Goal: Task Accomplishment & Management: Manage account settings

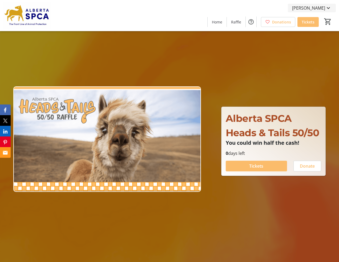
click at [330, 7] on mat-icon at bounding box center [328, 8] width 6 height 6
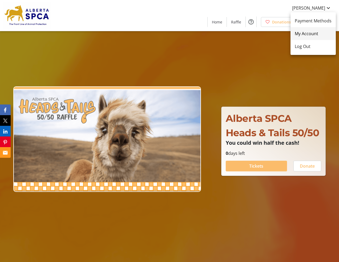
click at [309, 32] on span "My Account" at bounding box center [313, 33] width 37 height 6
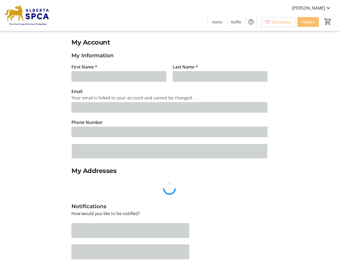
type input "[PERSON_NAME]"
type input "[EMAIL_ADDRESS][PERSON_NAME][DOMAIN_NAME]"
type input "[PHONE_NUMBER]"
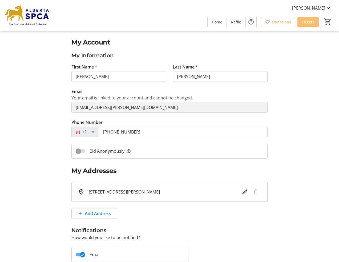
scroll to position [3, 0]
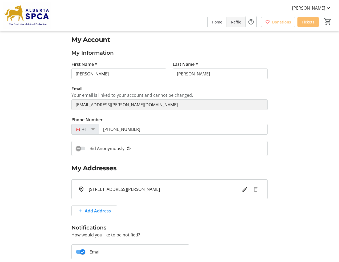
click at [236, 23] on span "Raffle" at bounding box center [236, 22] width 10 height 6
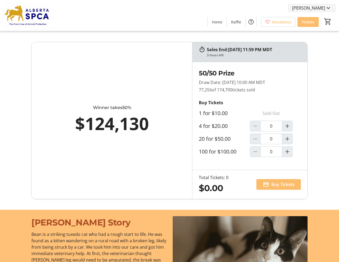
click at [328, 7] on mat-icon at bounding box center [328, 8] width 6 height 6
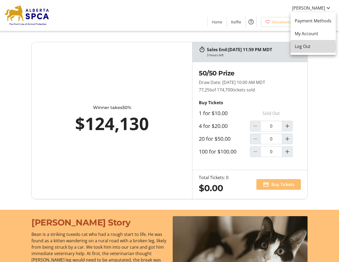
click at [305, 46] on span "Log Out" at bounding box center [313, 46] width 37 height 6
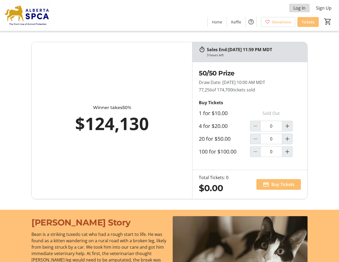
click at [300, 8] on span "Log In" at bounding box center [300, 8] width 12 height 6
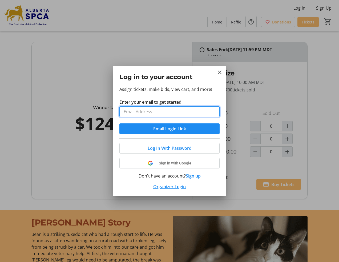
type input "[EMAIL_ADDRESS][PERSON_NAME][DOMAIN_NAME]"
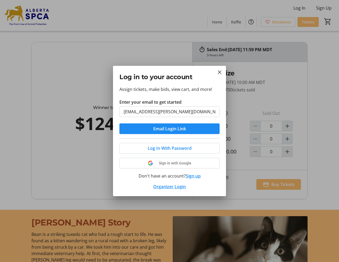
click at [170, 129] on button "Email Login Link" at bounding box center [169, 128] width 100 height 11
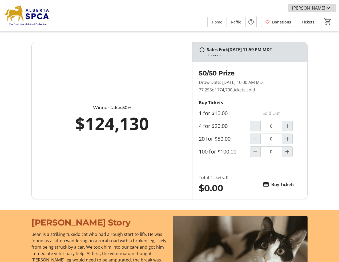
click at [331, 7] on mat-icon at bounding box center [328, 8] width 6 height 6
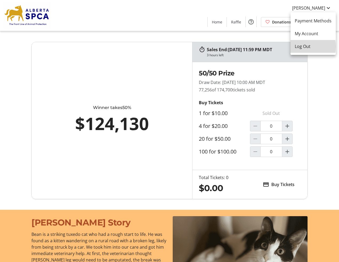
click at [302, 47] on span "Log Out" at bounding box center [313, 46] width 37 height 6
